Goal: Transaction & Acquisition: Purchase product/service

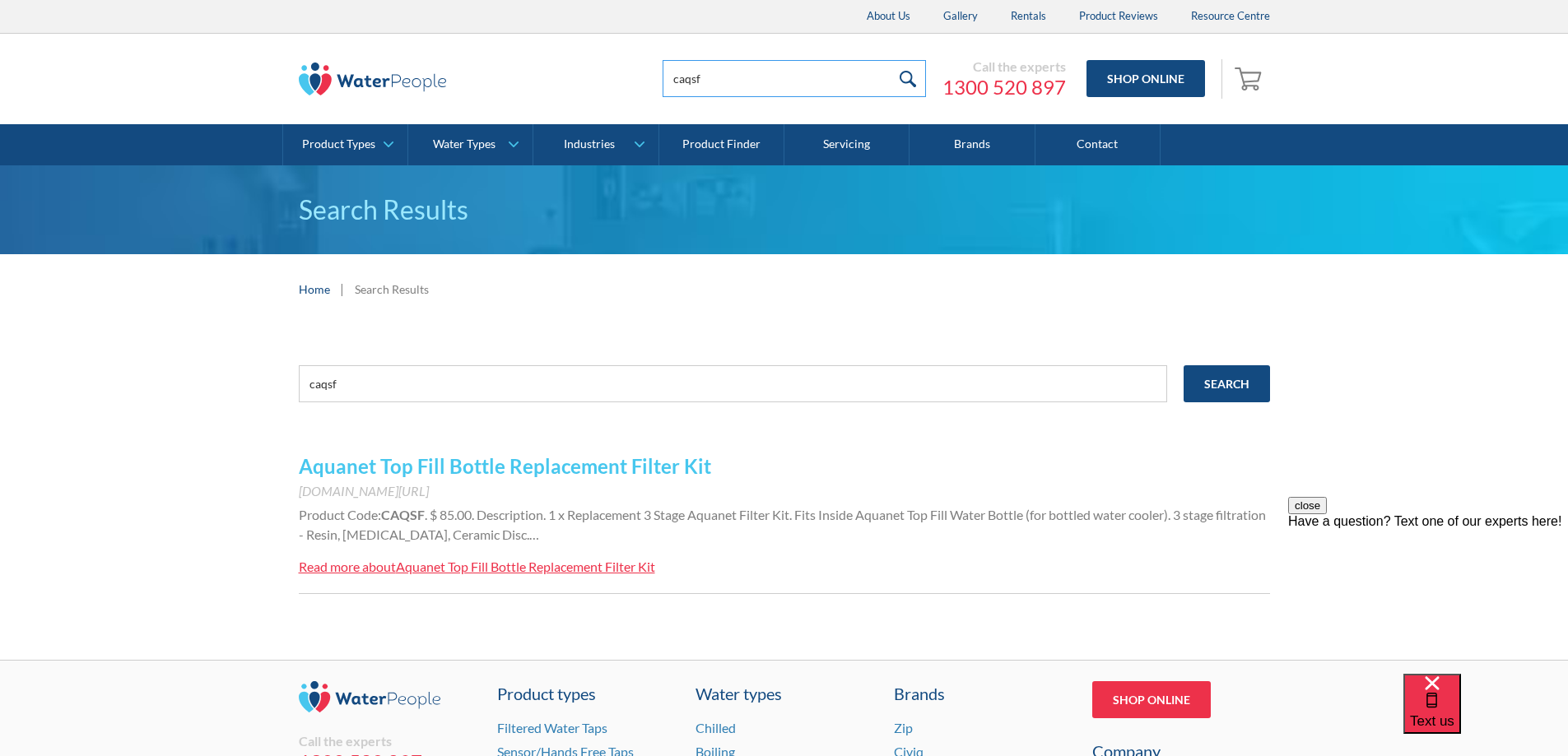
drag, startPoint x: 610, startPoint y: 79, endPoint x: 438, endPoint y: 87, distance: 172.2
click at [438, 87] on div "caqsf Call the experts 1300 520 897 Shop Online 0 Your Cart Subtotal Pay with b…" at bounding box center [784, 79] width 971 height 49
type input "cmq12ro"
click at [910, 76] on input "submit" at bounding box center [908, 79] width 35 height 37
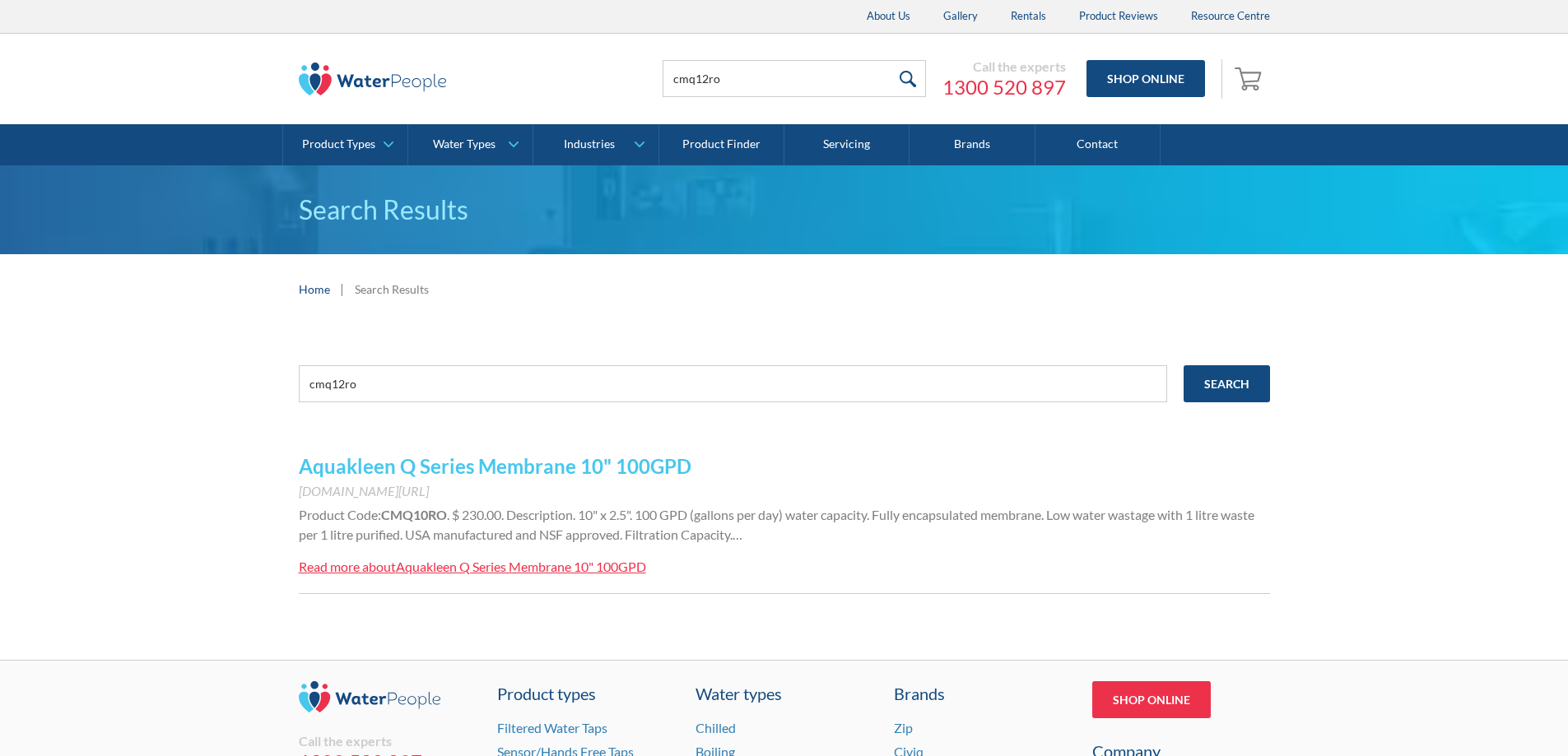
click at [582, 465] on link "Aquakleen Q Series Membrane 10" 100GPD" at bounding box center [495, 465] width 393 height 23
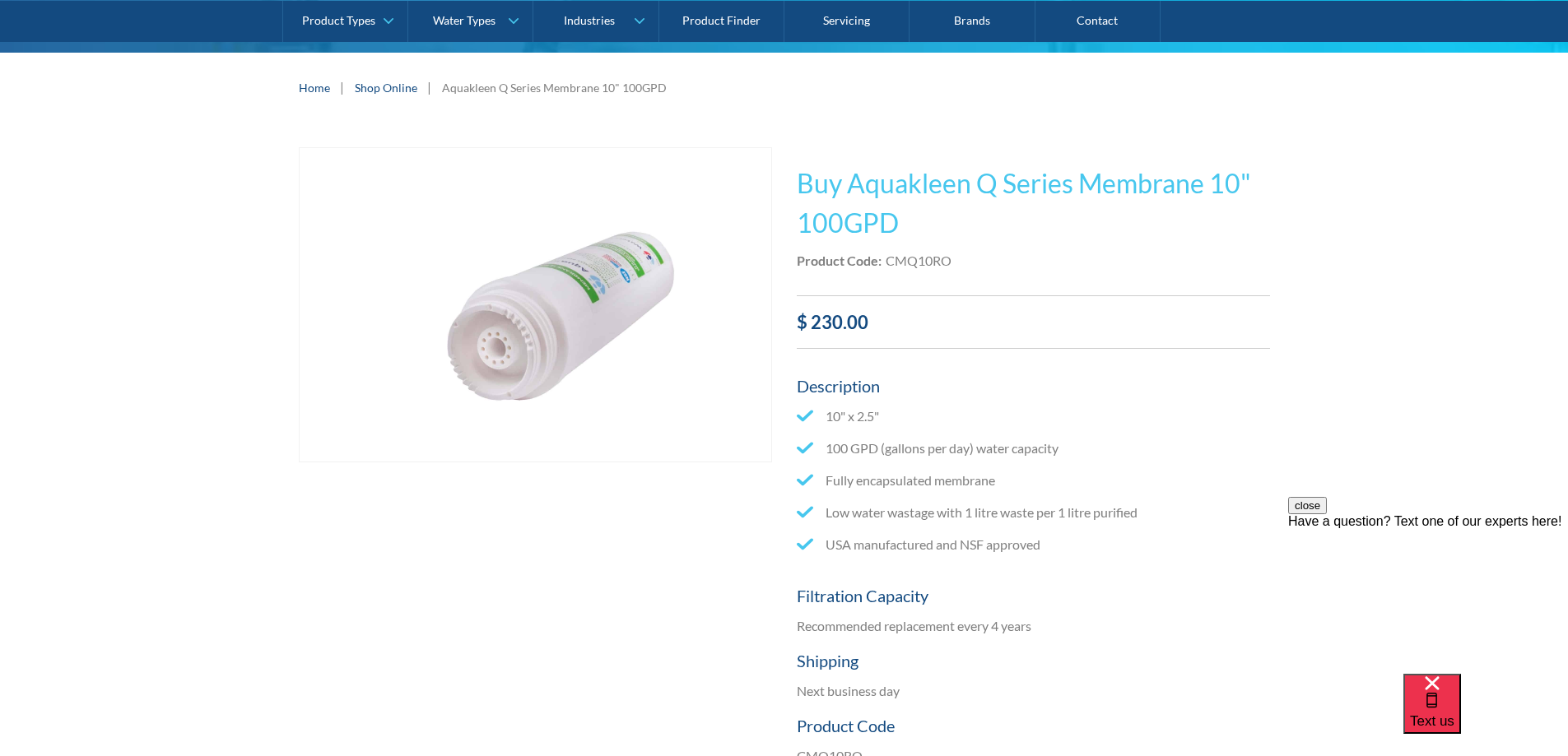
scroll to position [247, 0]
